Goal: Task Accomplishment & Management: Use online tool/utility

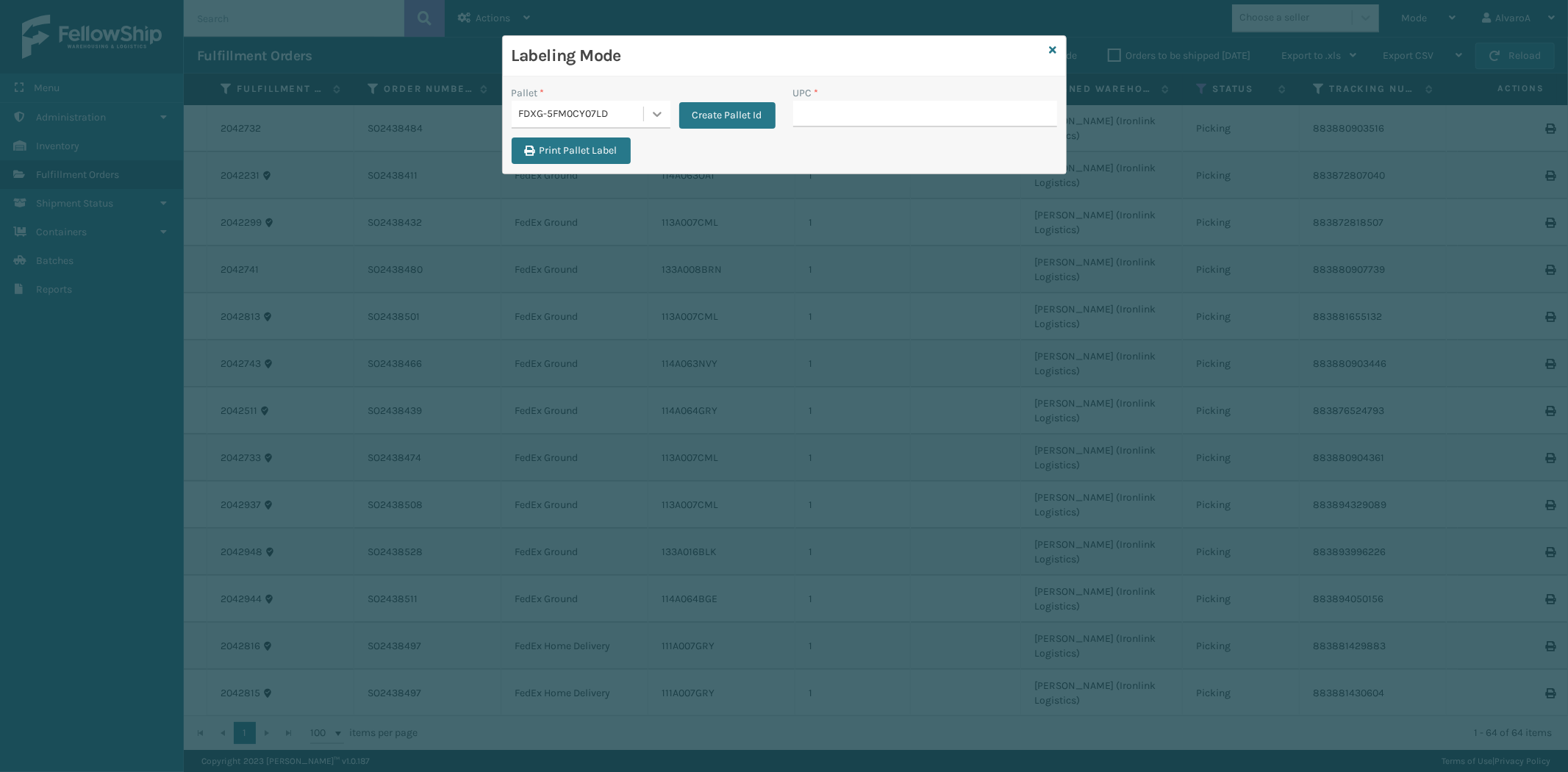
click at [663, 115] on icon at bounding box center [656, 114] width 15 height 15
click at [577, 177] on div "FDXG-5FM0CY07LD" at bounding box center [591, 177] width 159 height 27
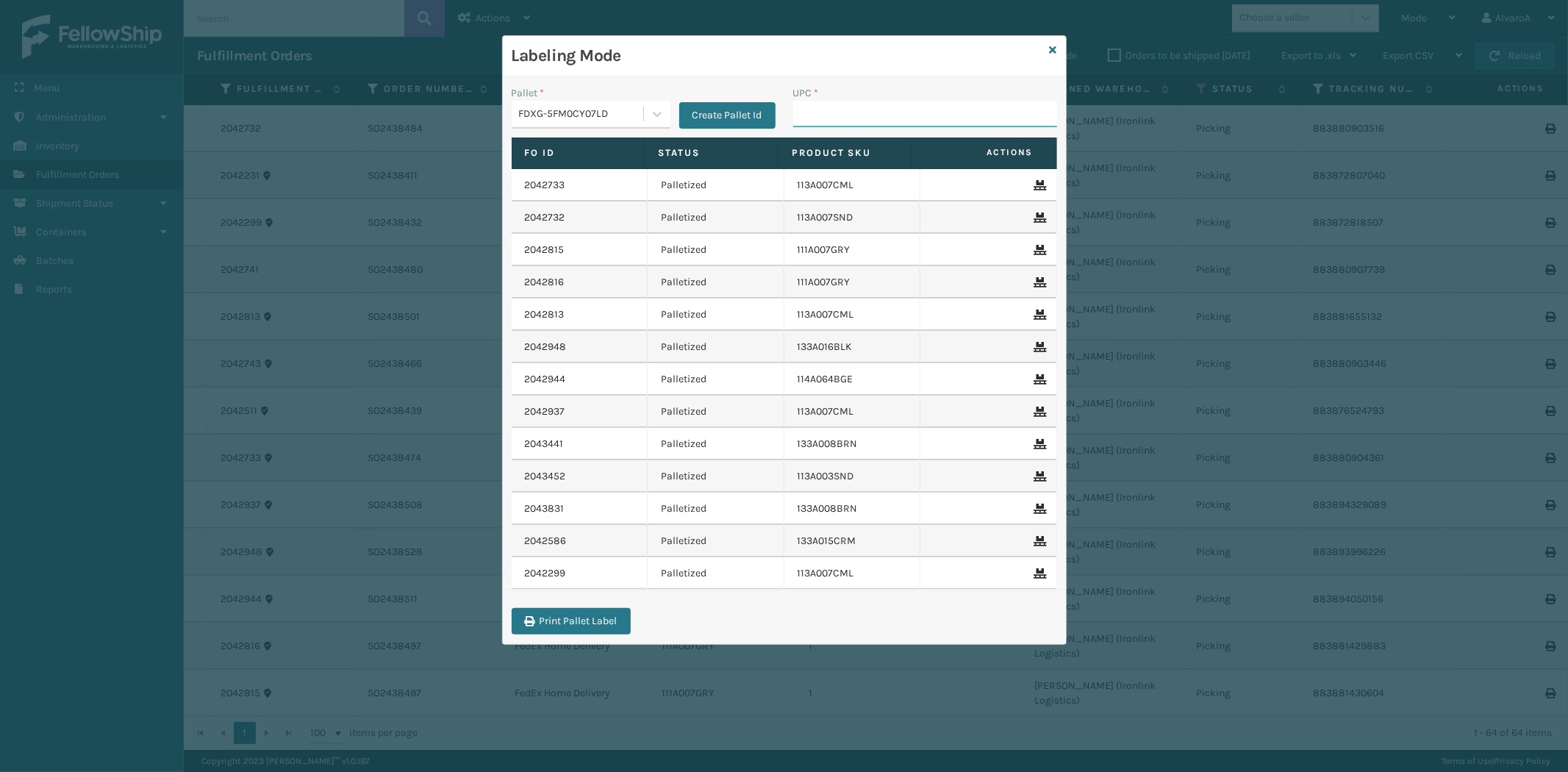
click at [862, 121] on input "UPC *" at bounding box center [925, 114] width 264 height 26
type input "114a063nvy"
type input "114A063NVY"
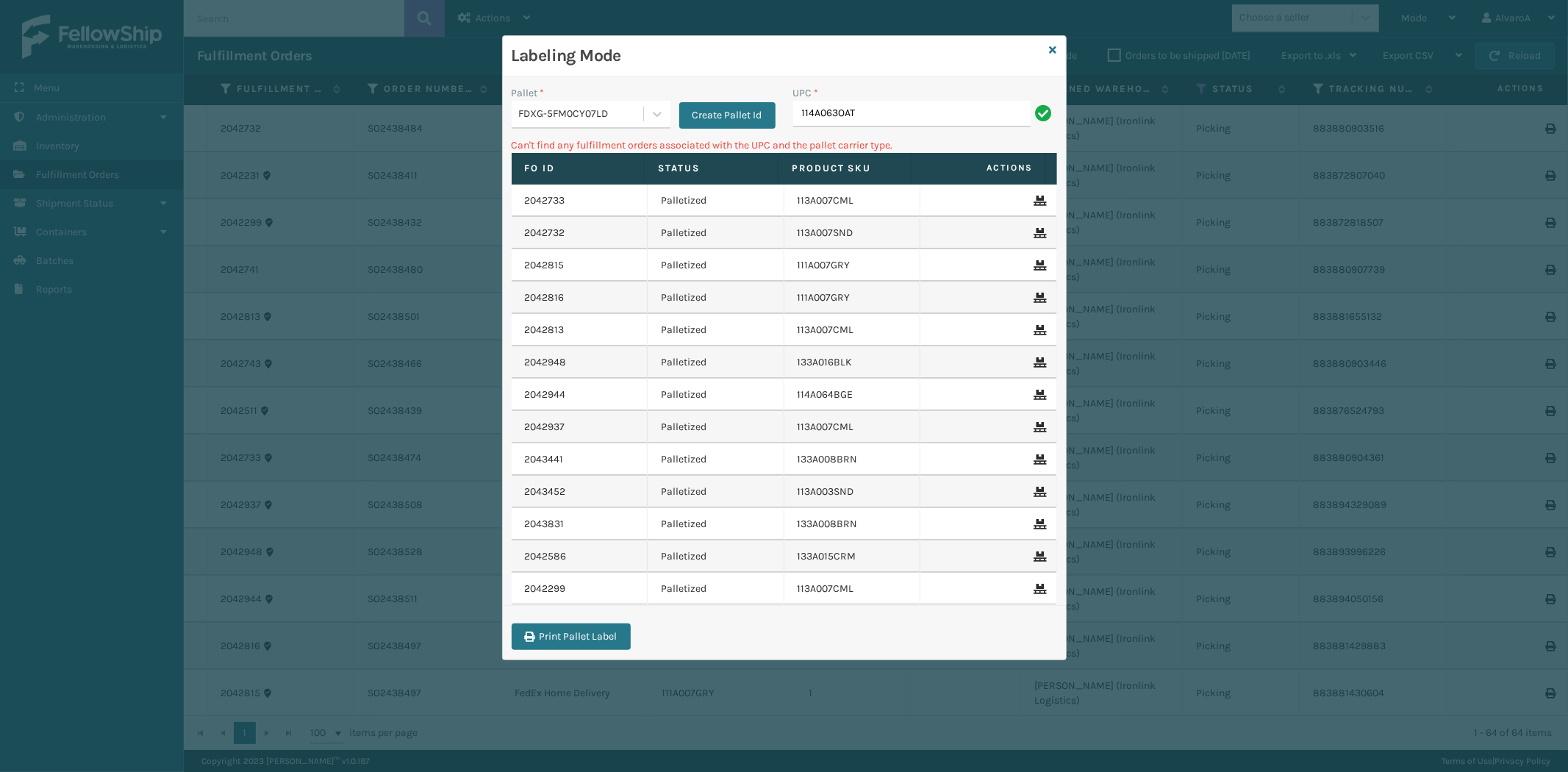
type input "114A063OAT"
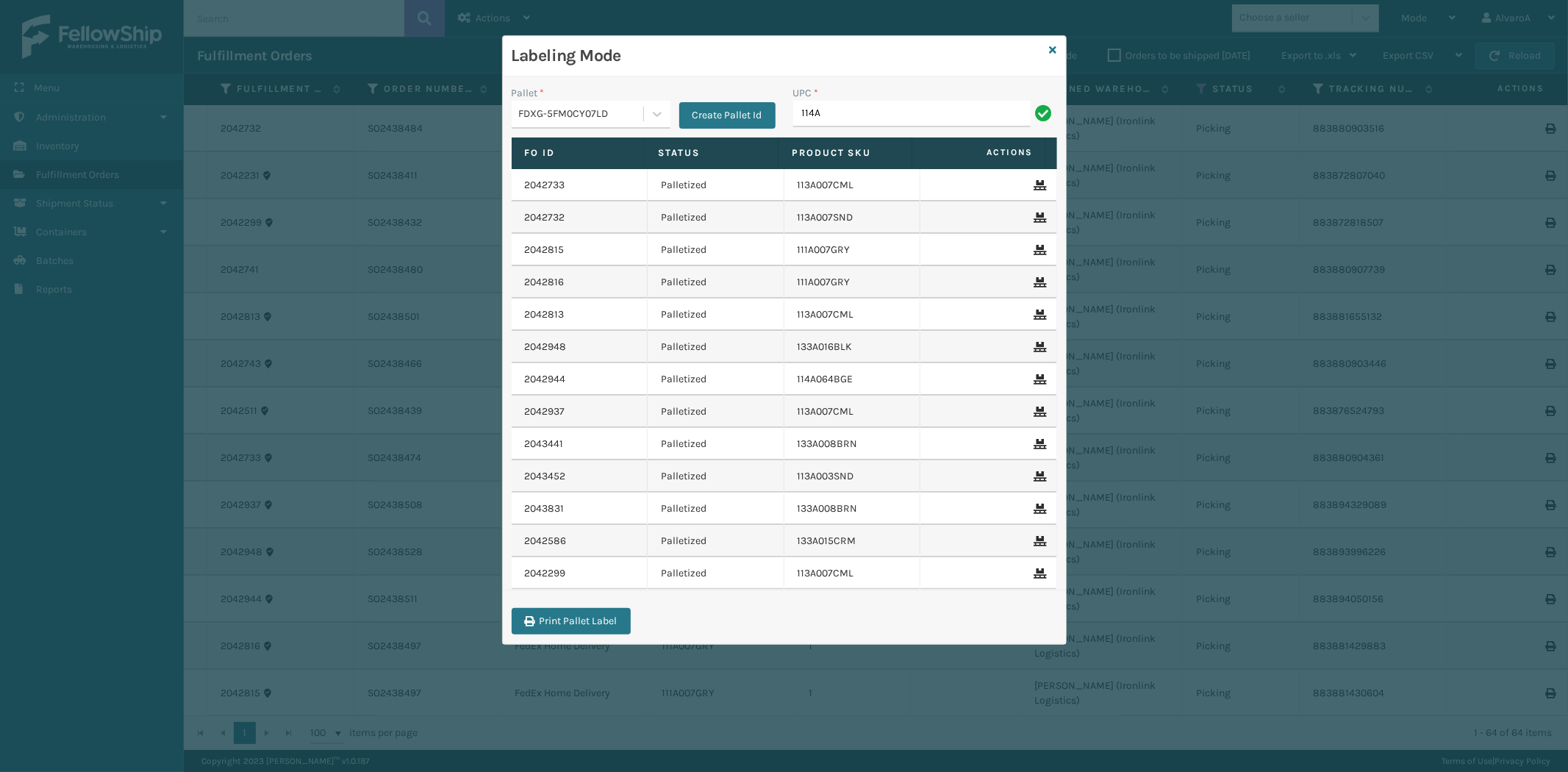
type input "114A063OAT"
type input "114A064GRY"
type input "133A013BRN"
type input "133A013NVY"
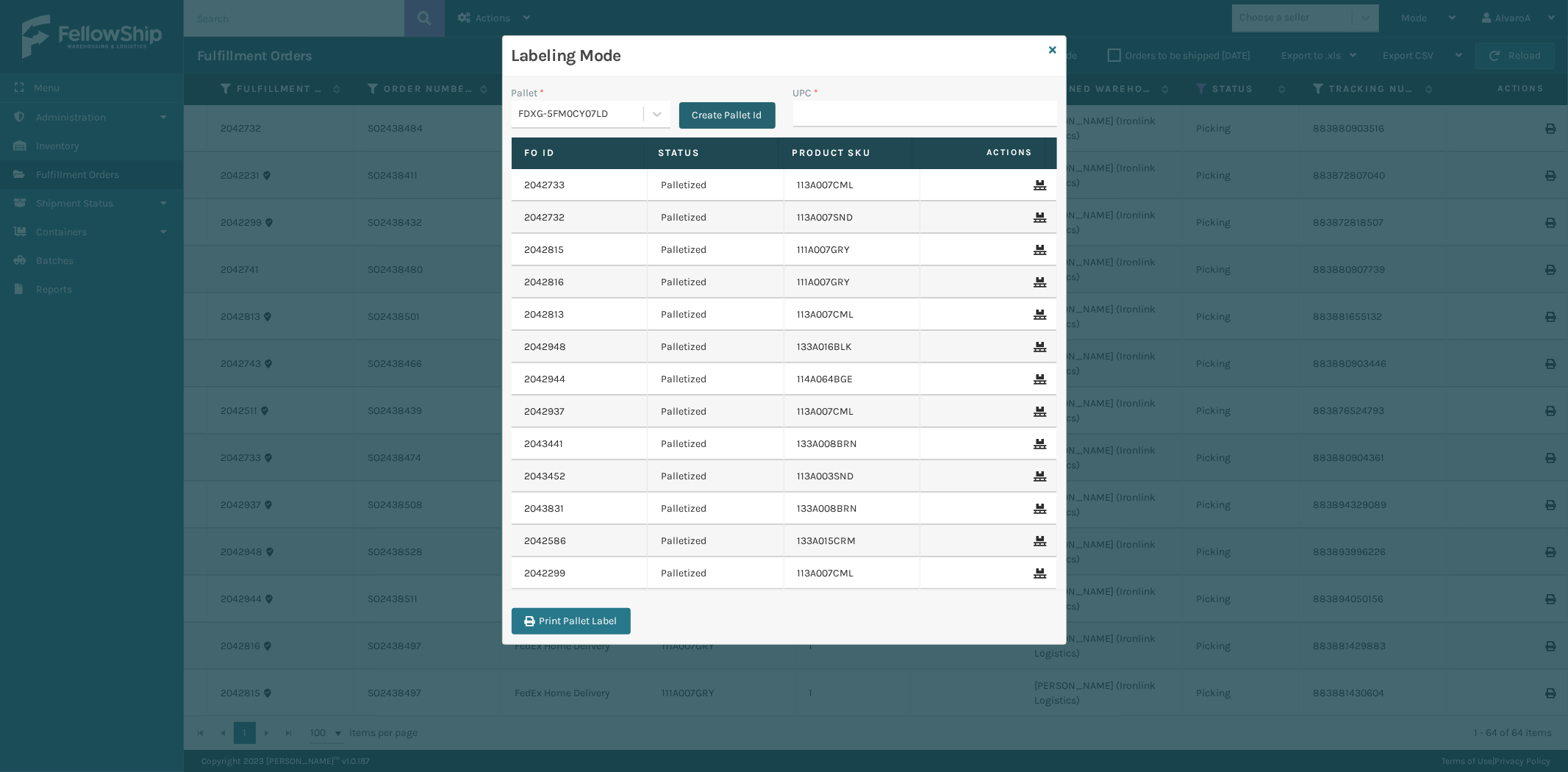
click at [696, 111] on button "Create Pallet Id" at bounding box center [727, 115] width 96 height 26
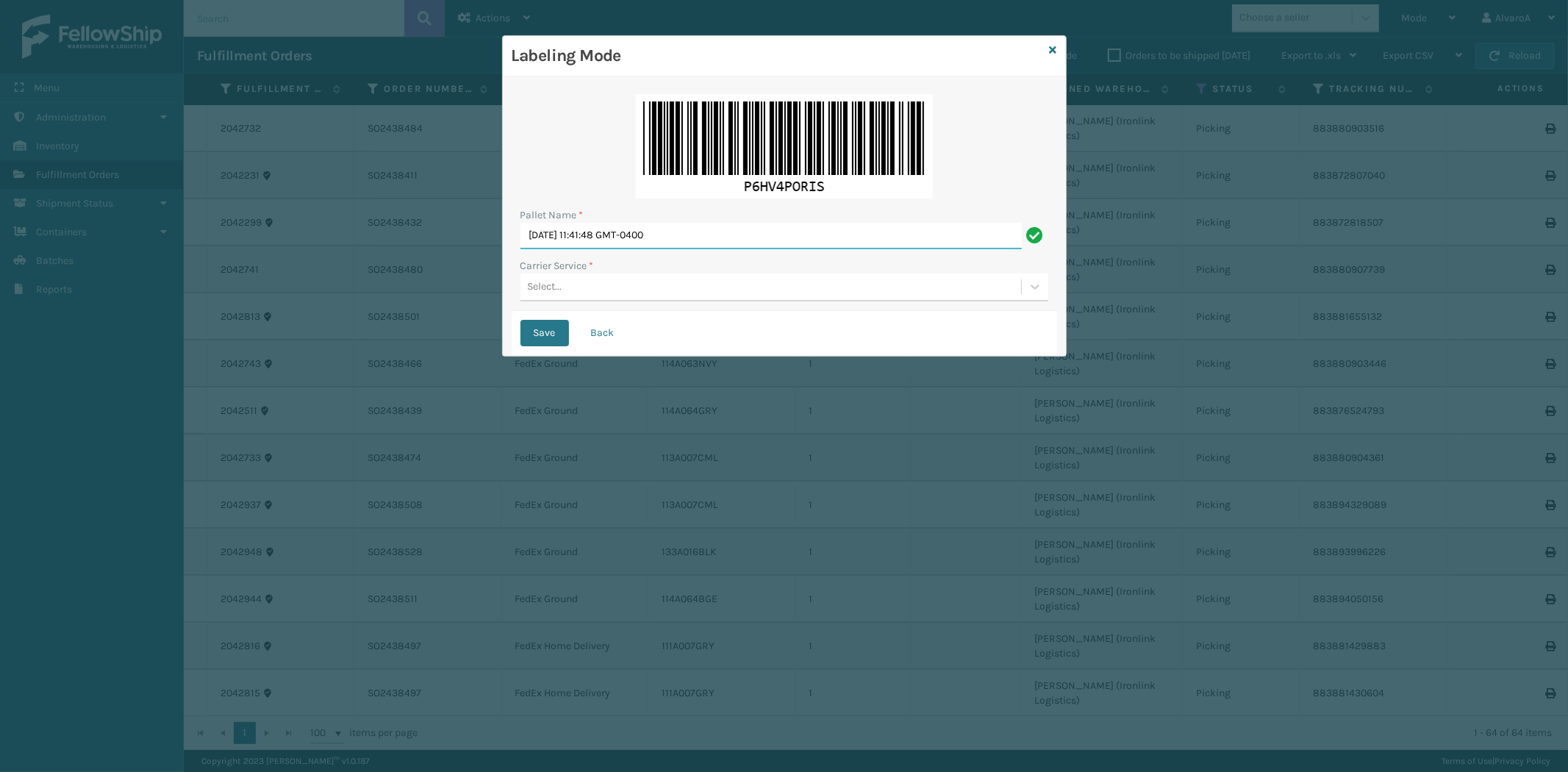
drag, startPoint x: 787, startPoint y: 244, endPoint x: 208, endPoint y: 353, distance: 589.2
click at [208, 353] on div "Labeling Mode Pallet Name * [DATE] 11:41:48 GMT-0400 Carrier Service * Select..…" at bounding box center [784, 386] width 1568 height 772
type input "LPN 503327 #1"
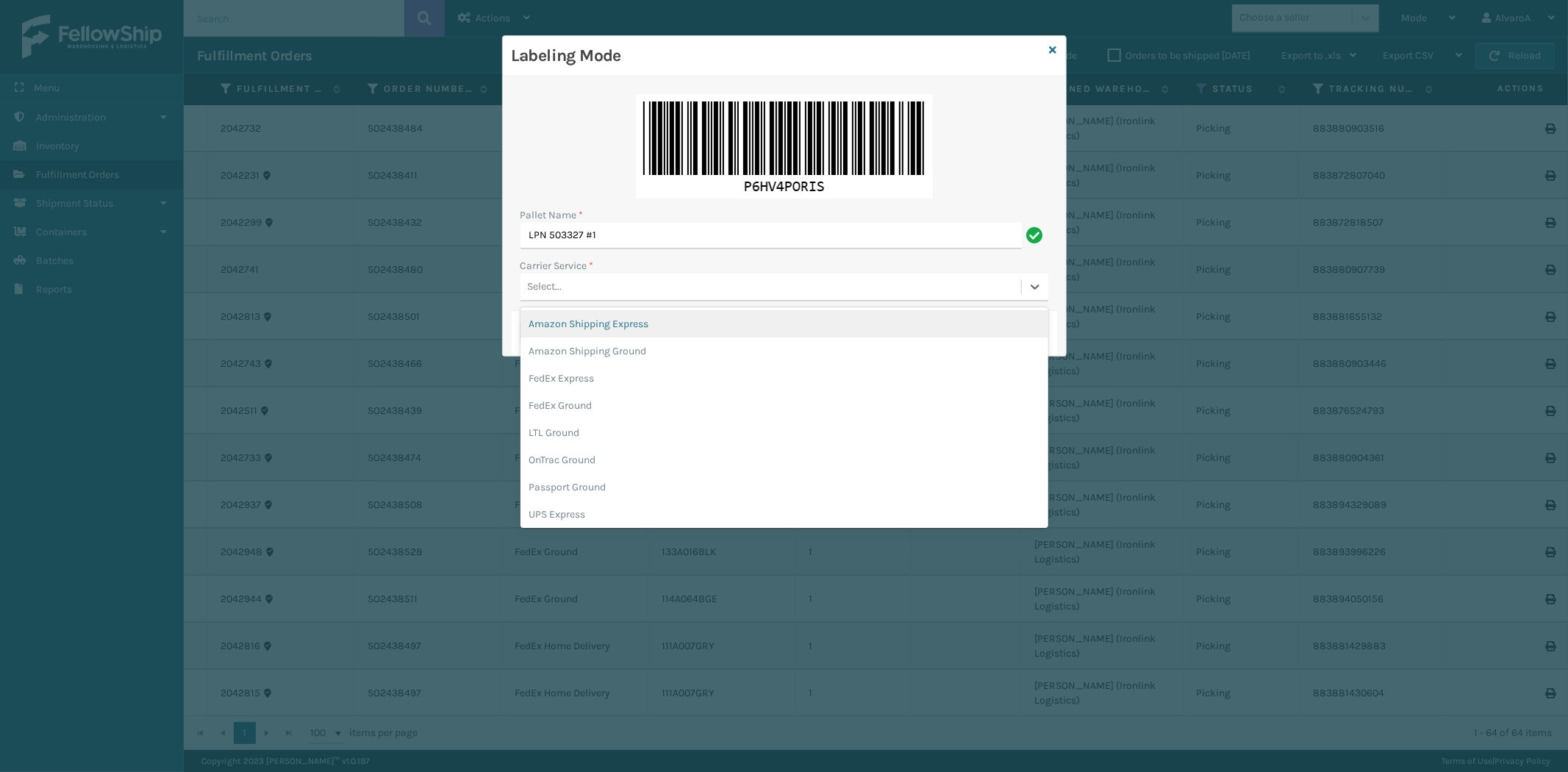
click at [622, 291] on div "Select..." at bounding box center [771, 287] width 501 height 24
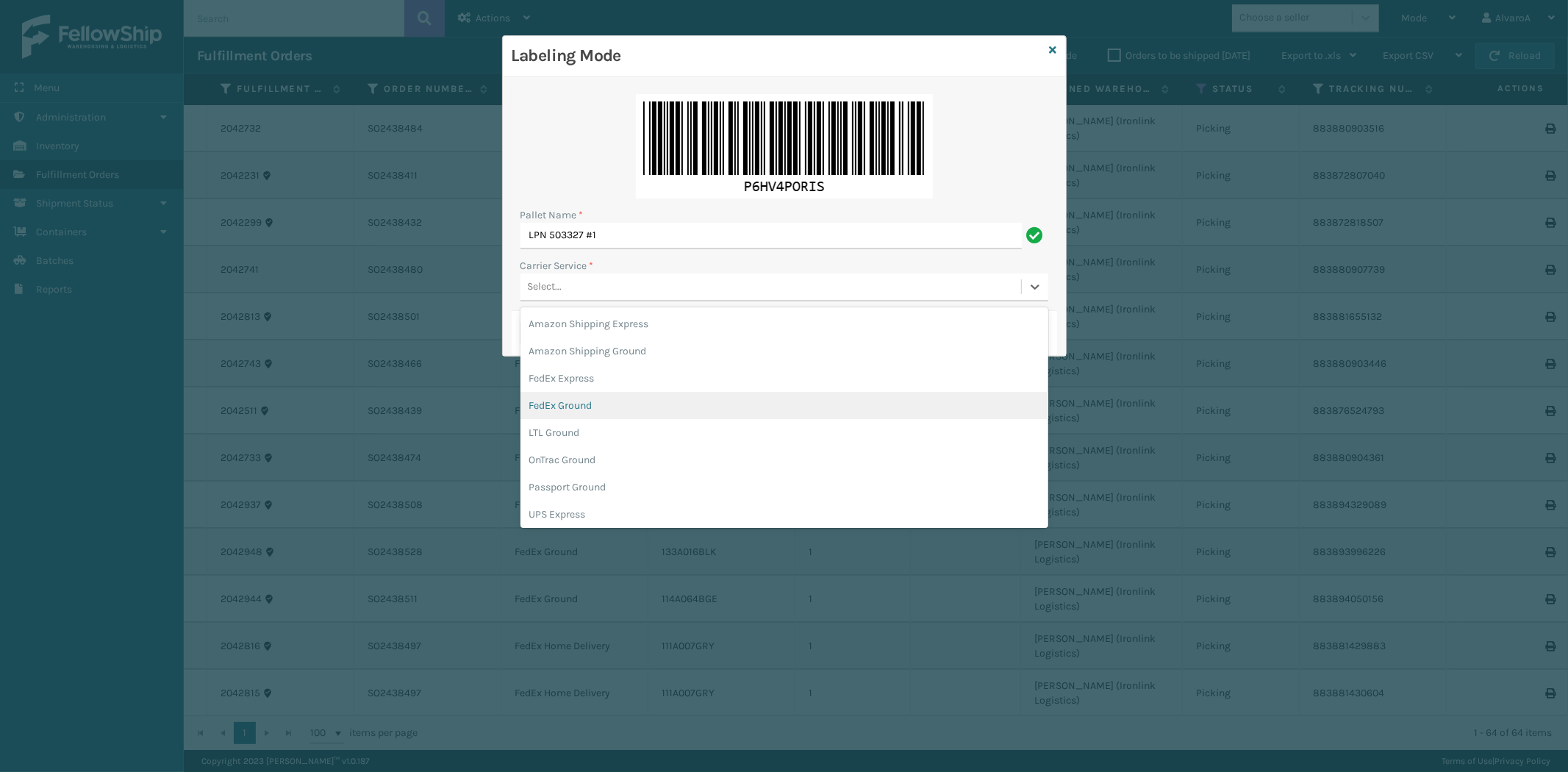
drag, startPoint x: 546, startPoint y: 413, endPoint x: 547, endPoint y: 405, distance: 8.1
click at [546, 414] on div "FedEx Ground" at bounding box center [784, 405] width 528 height 27
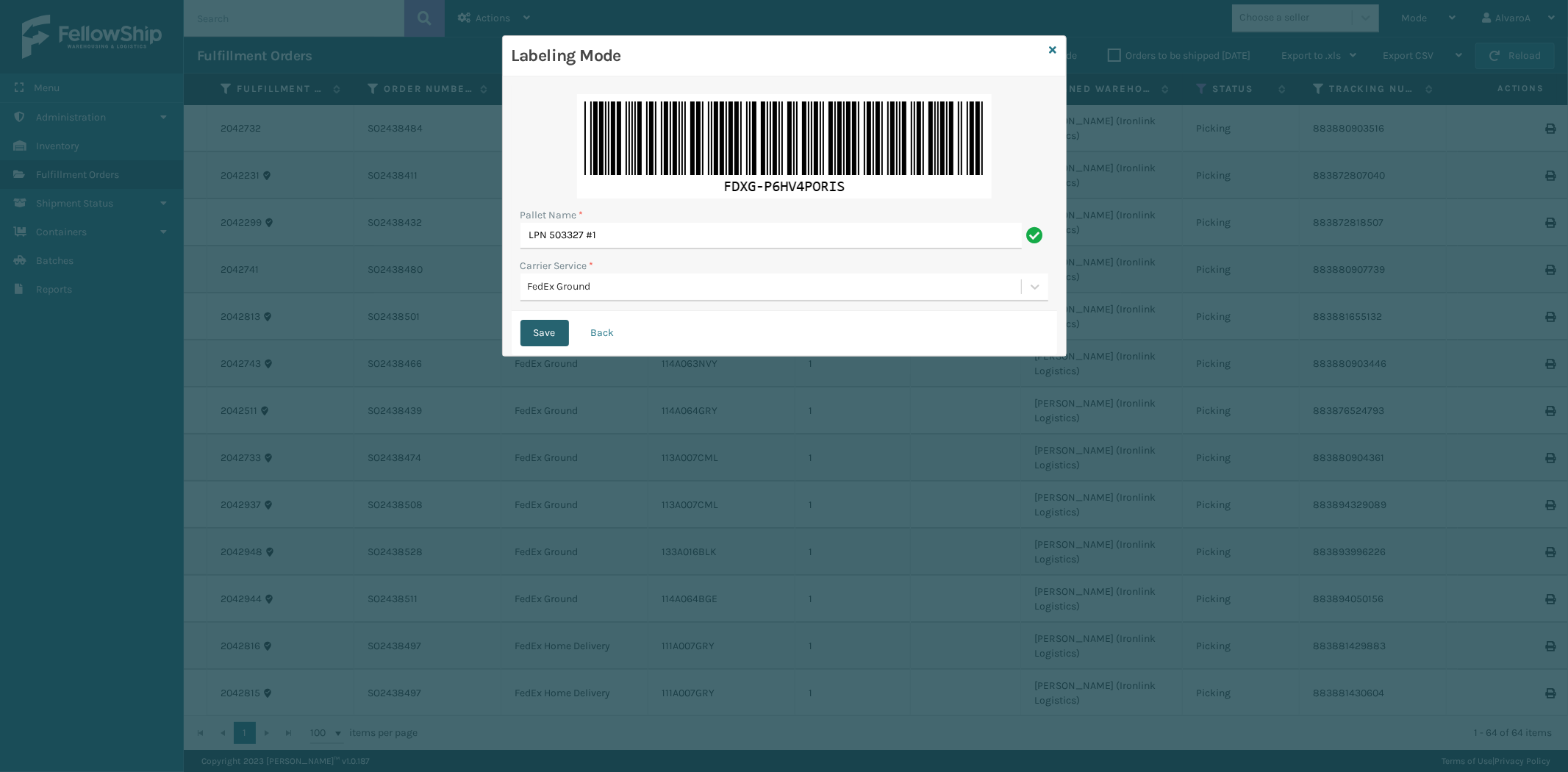
click at [534, 340] on button "Save" at bounding box center [545, 333] width 49 height 26
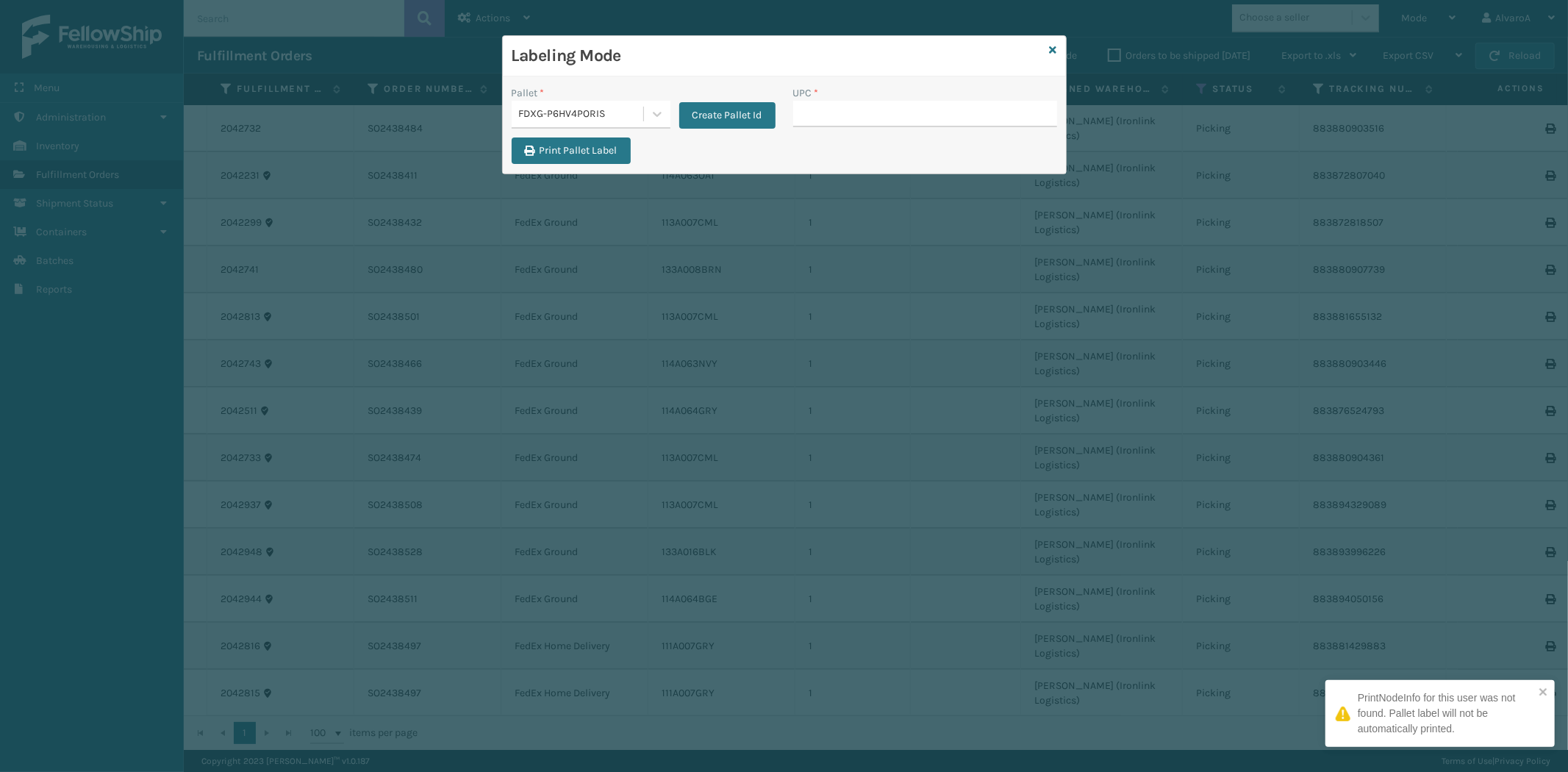
click at [860, 129] on div "UPC *" at bounding box center [925, 111] width 281 height 52
click at [862, 125] on input "UPC *" at bounding box center [925, 114] width 264 height 26
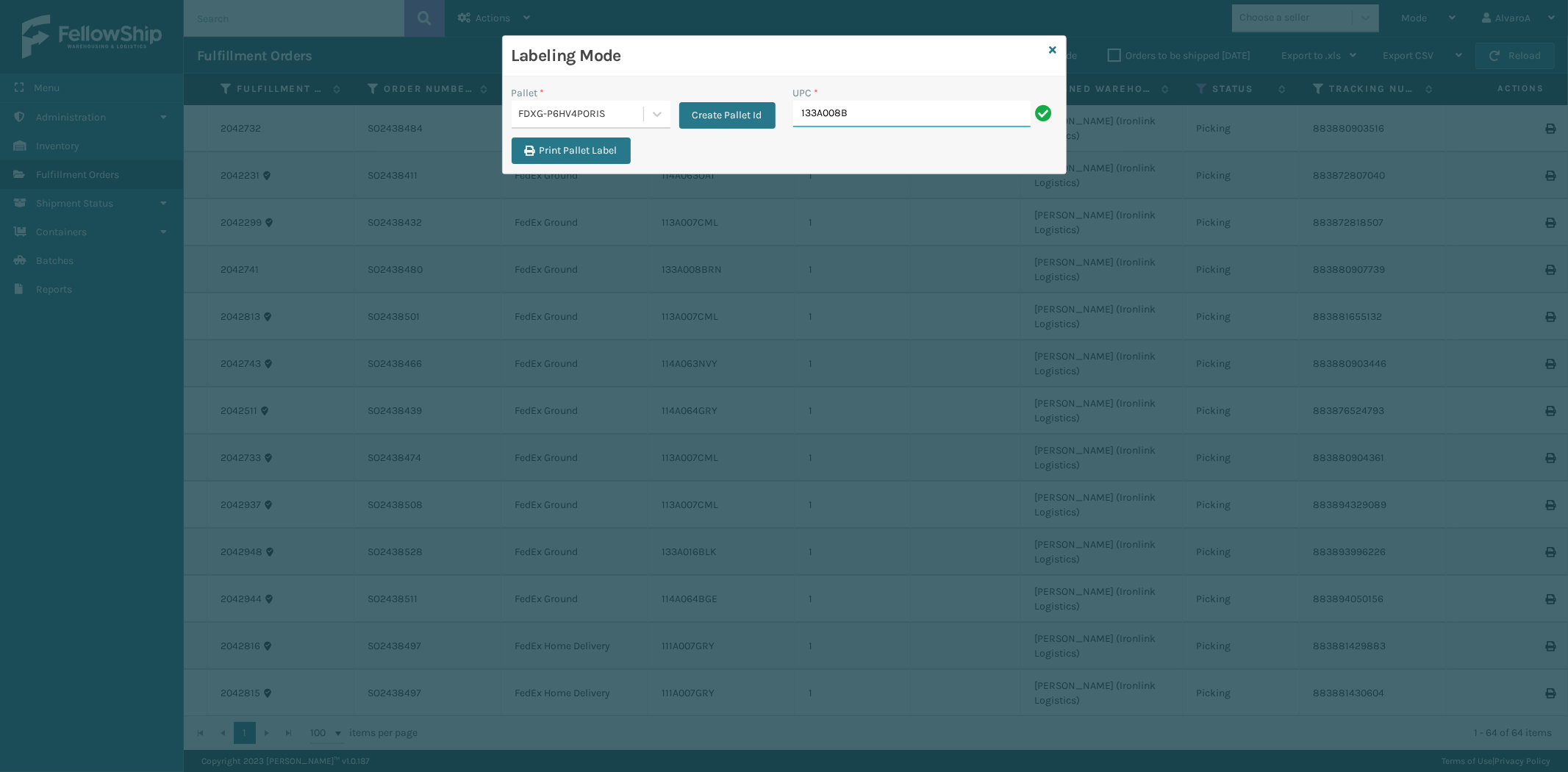
type input "133A008BRN"
type input "CCHRFKS2BGEVA"
type input "CCHRFKS3BLUVA"
type input "CCHRFKS3M26BRRA"
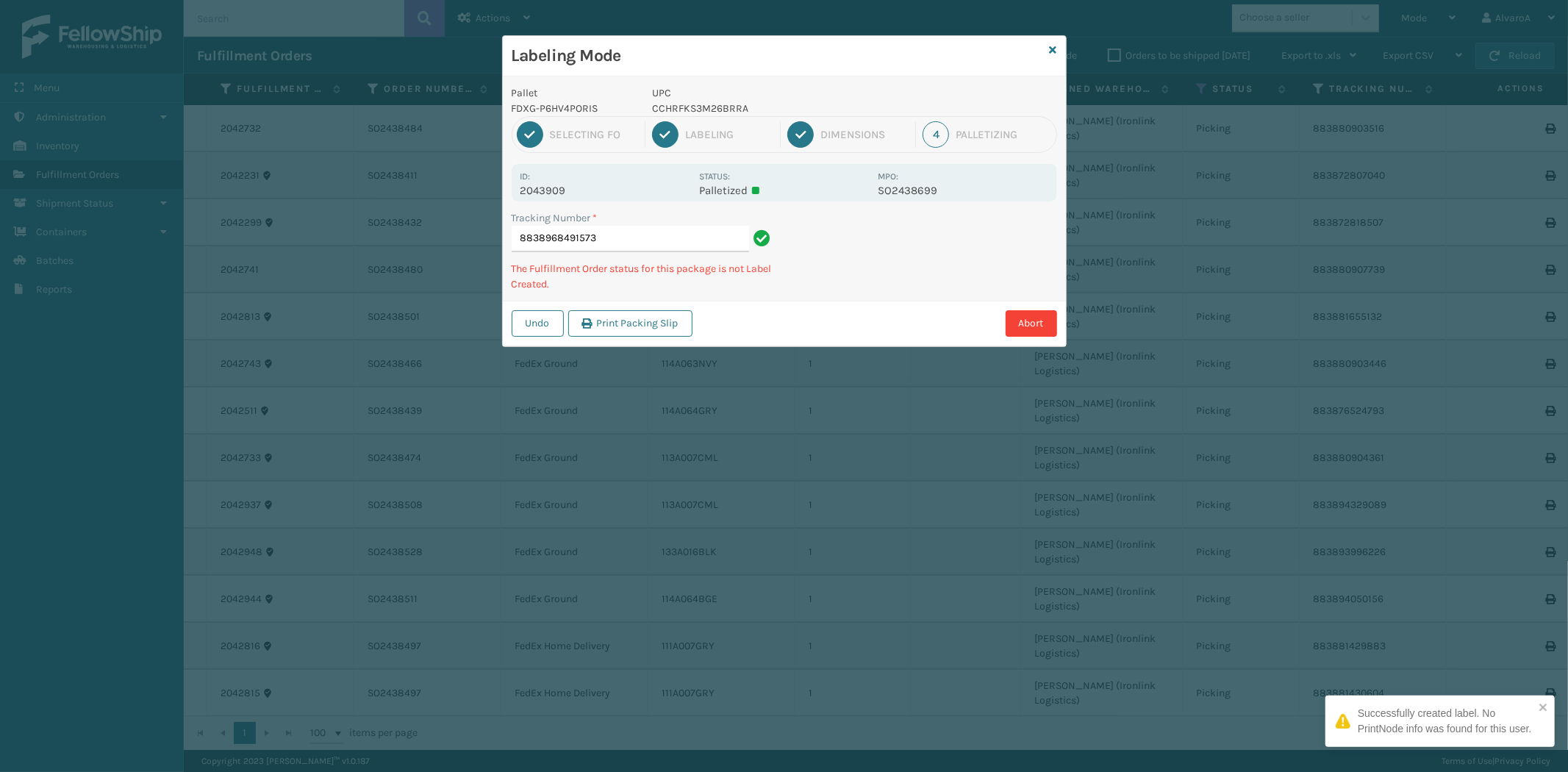
type input "8838968491573"
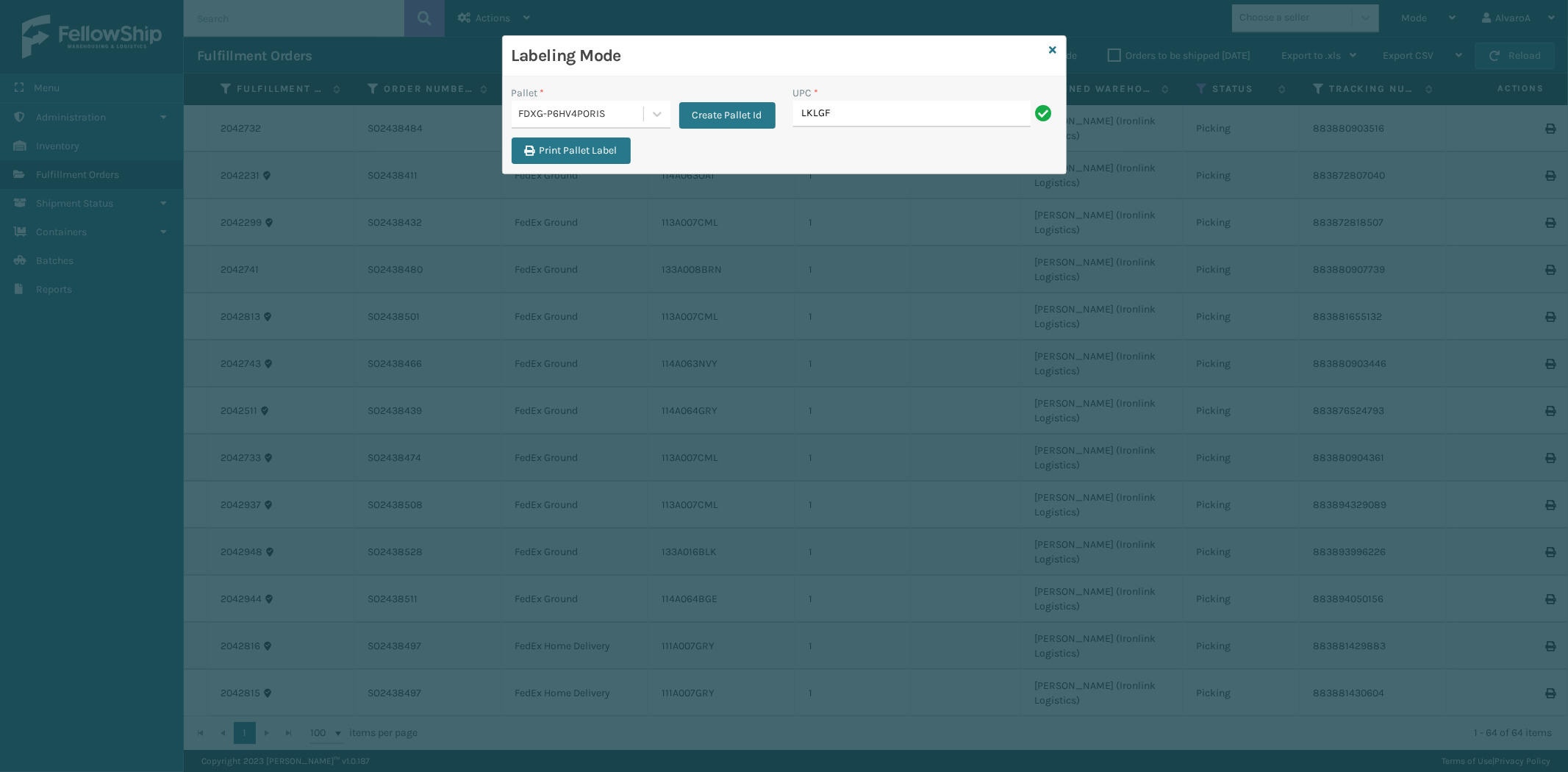
type input "LKLGF2SP3OLV-C"
click at [1051, 53] on icon at bounding box center [1053, 50] width 7 height 10
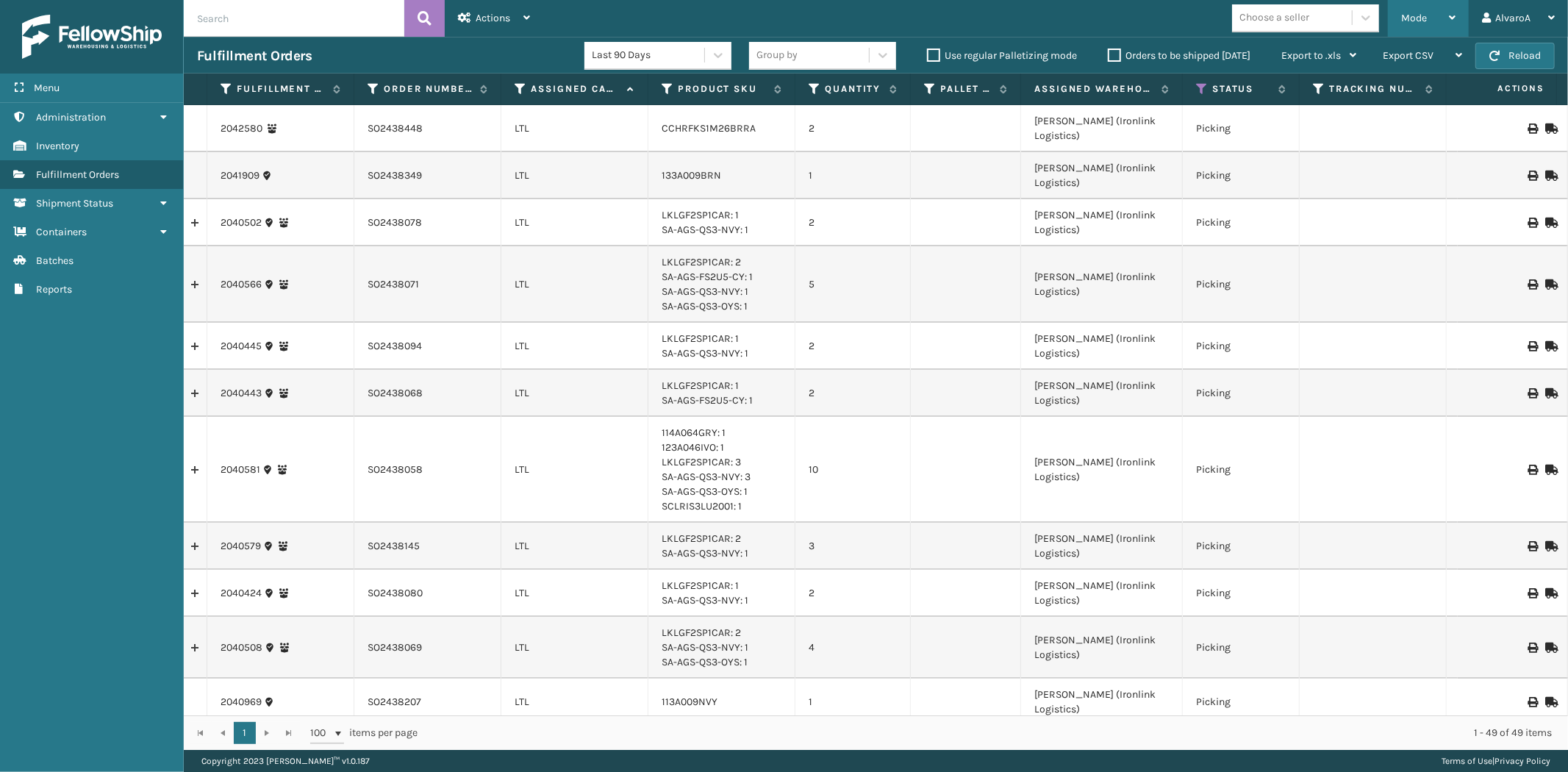
click at [1432, 33] on div "Mode" at bounding box center [1428, 18] width 54 height 36
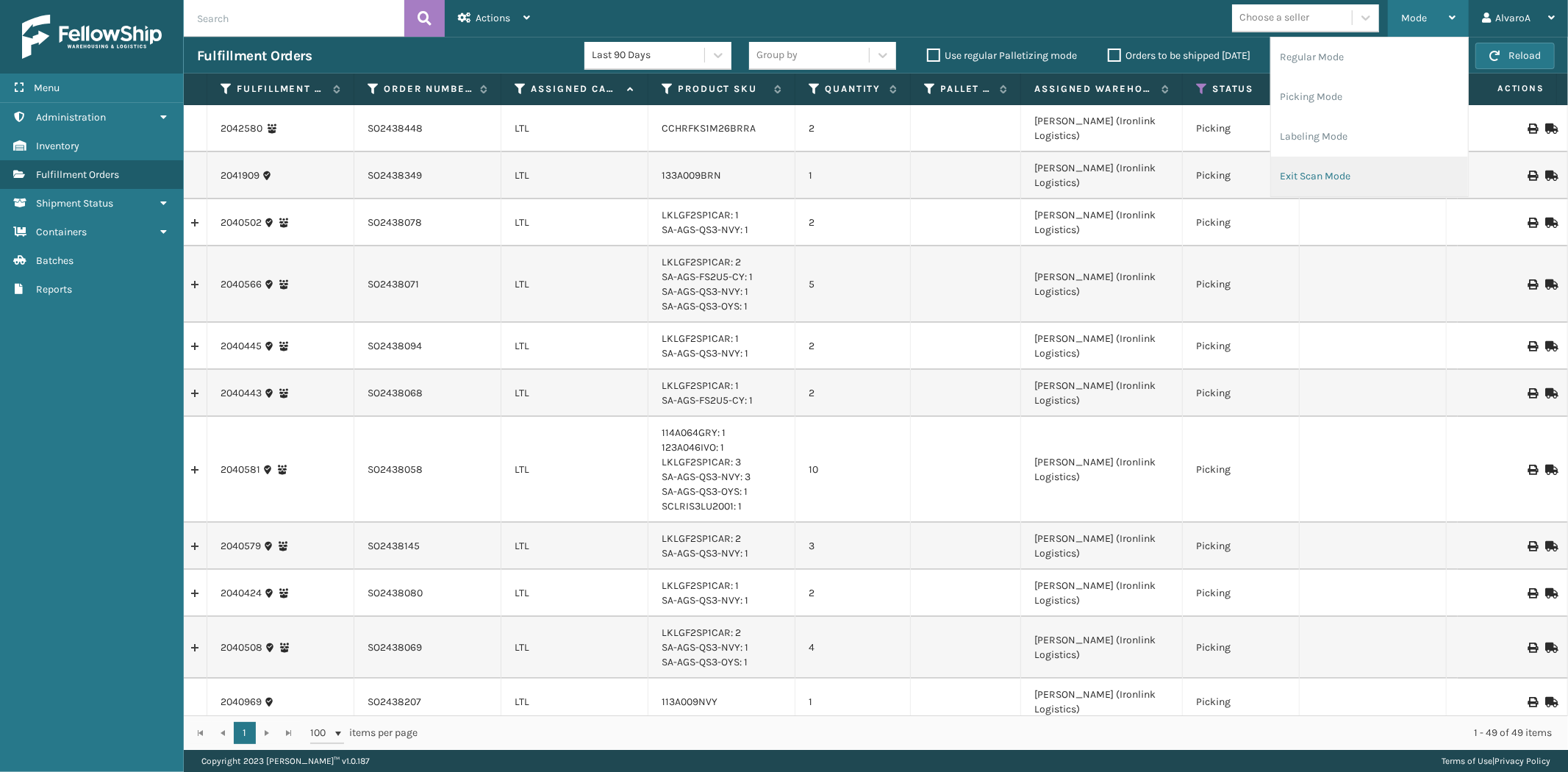
click at [1342, 182] on li "Exit Scan Mode" at bounding box center [1370, 176] width 197 height 40
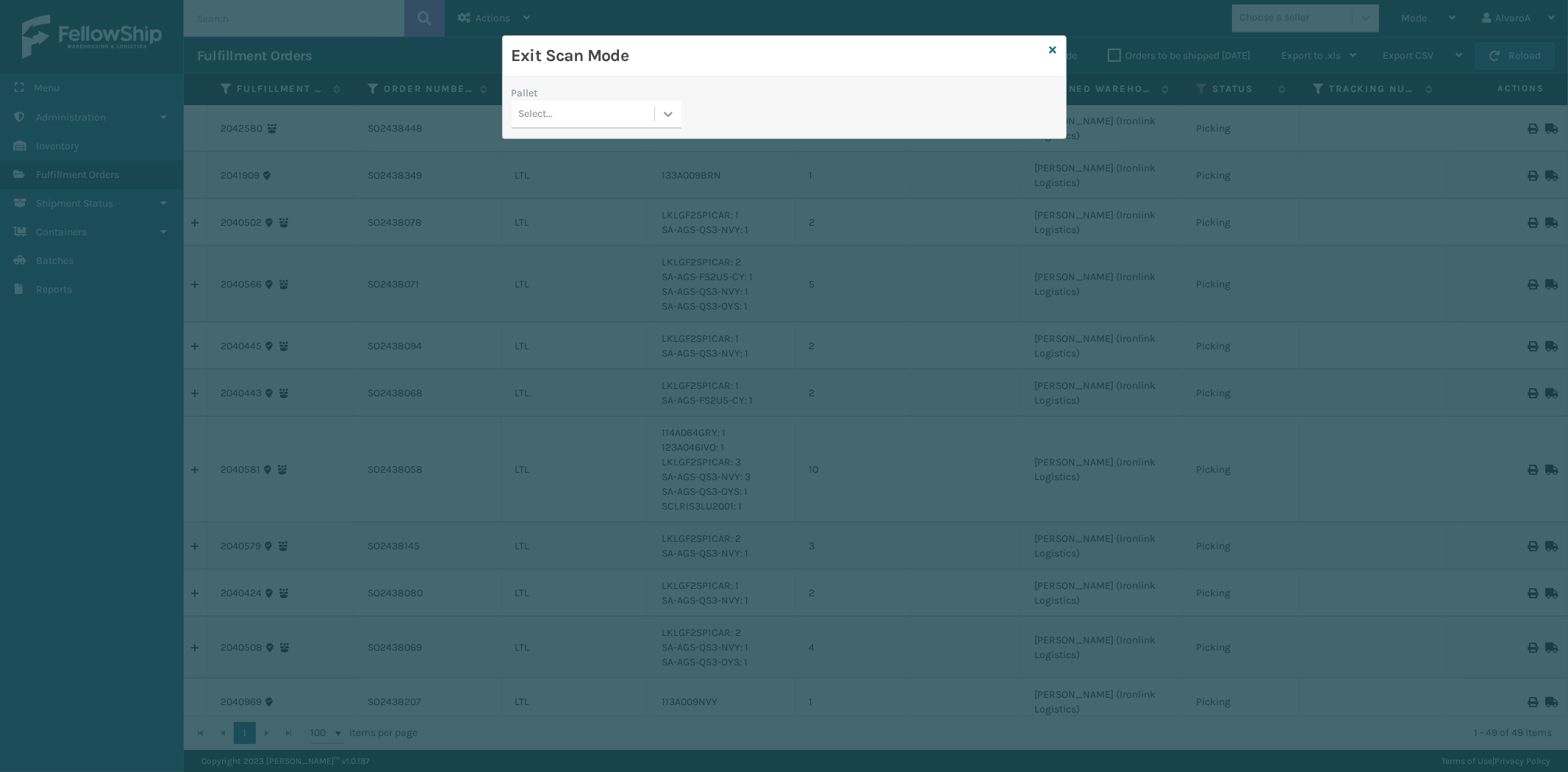
click at [667, 123] on div at bounding box center [668, 114] width 26 height 26
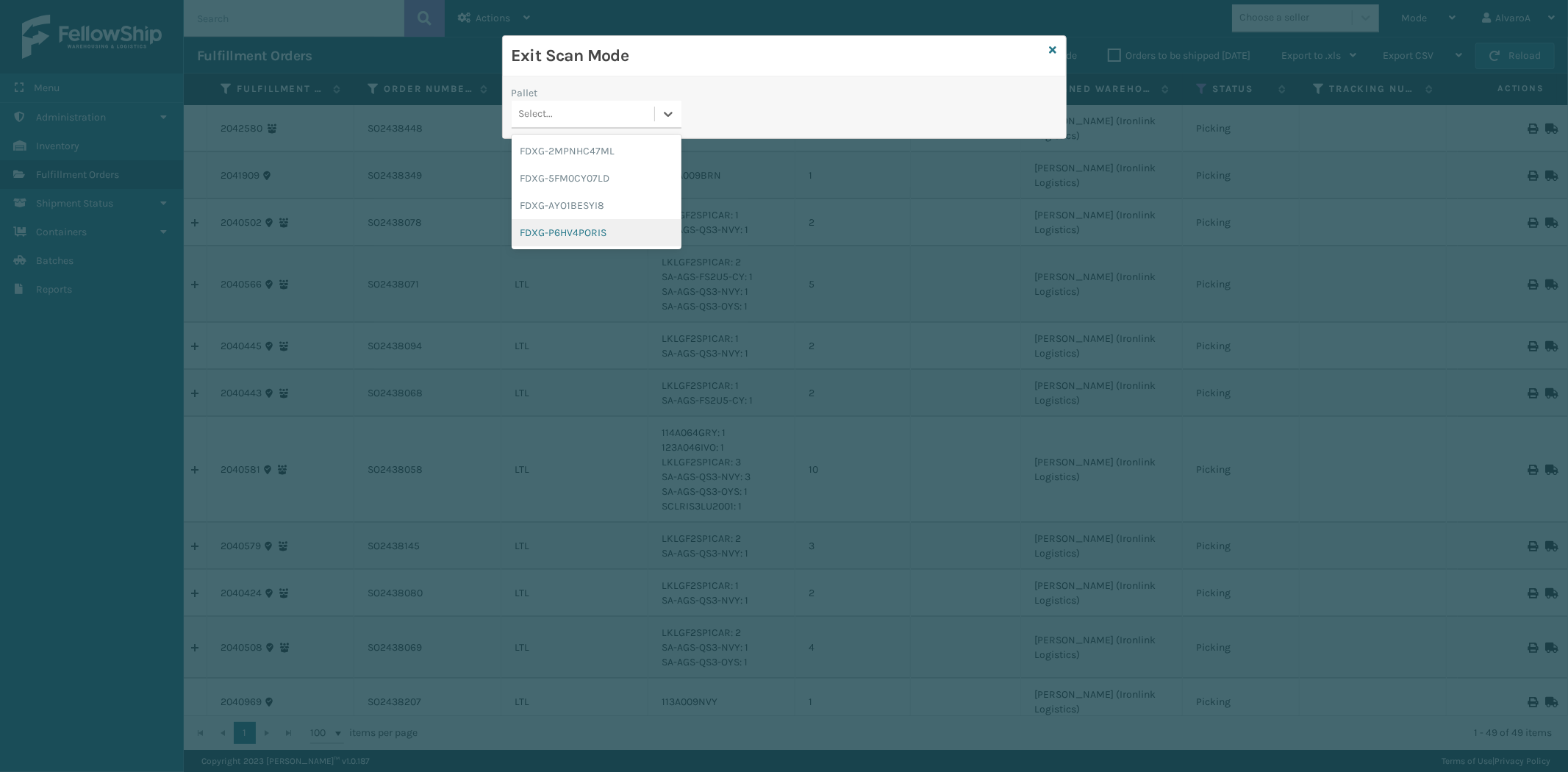
click at [584, 232] on div "FDXG-P6HV4PORIS" at bounding box center [596, 233] width 170 height 27
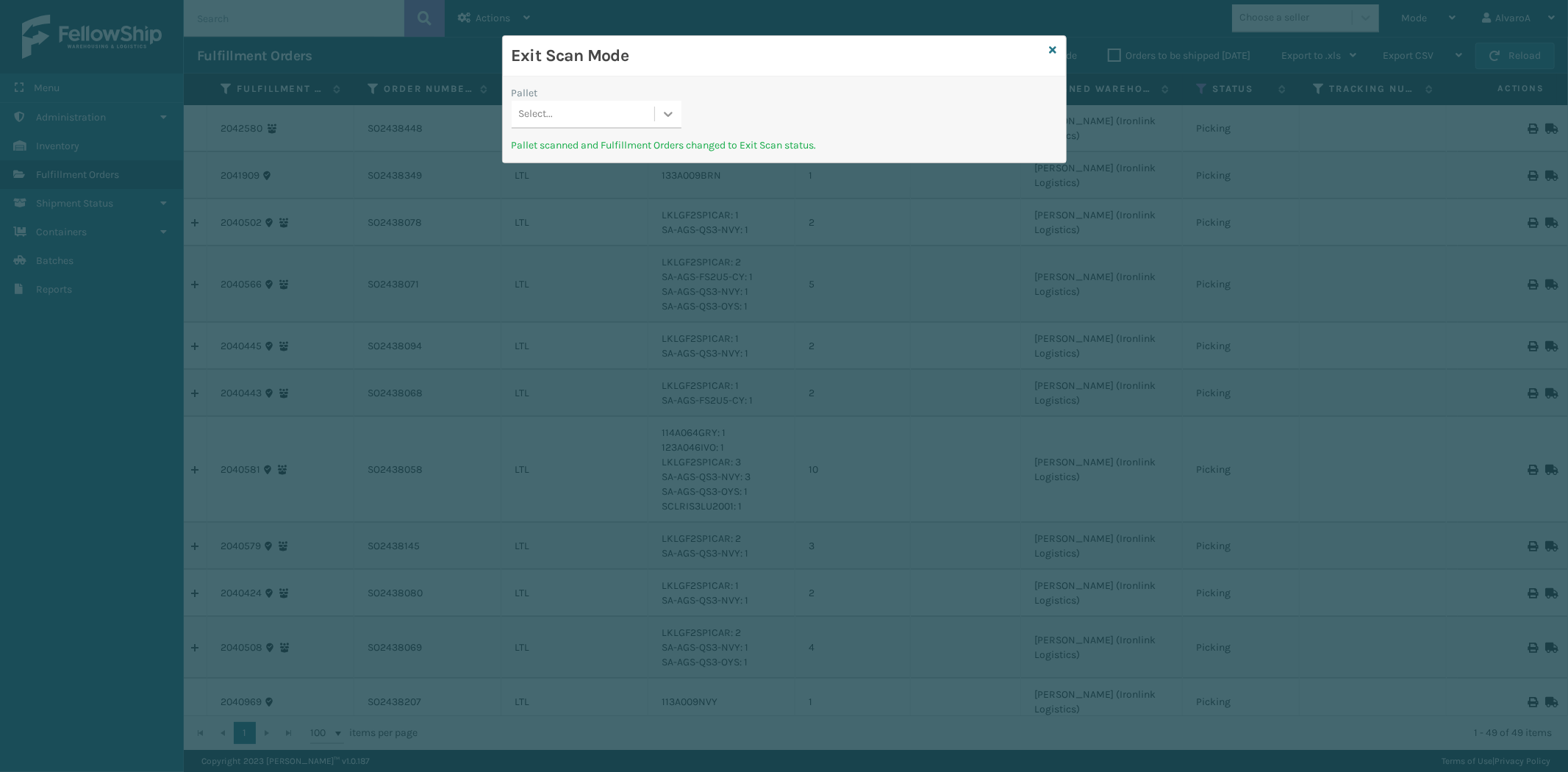
click at [660, 107] on div at bounding box center [668, 114] width 26 height 26
click at [585, 164] on div "FDXG-2MPNHC47ML FDXG-5FM0CY07LD FDXG-AYO1BESYI8" at bounding box center [596, 178] width 170 height 88
click at [553, 181] on div "FDXG-5FM0CY07LD" at bounding box center [596, 177] width 170 height 27
